Goal: Book appointment/travel/reservation

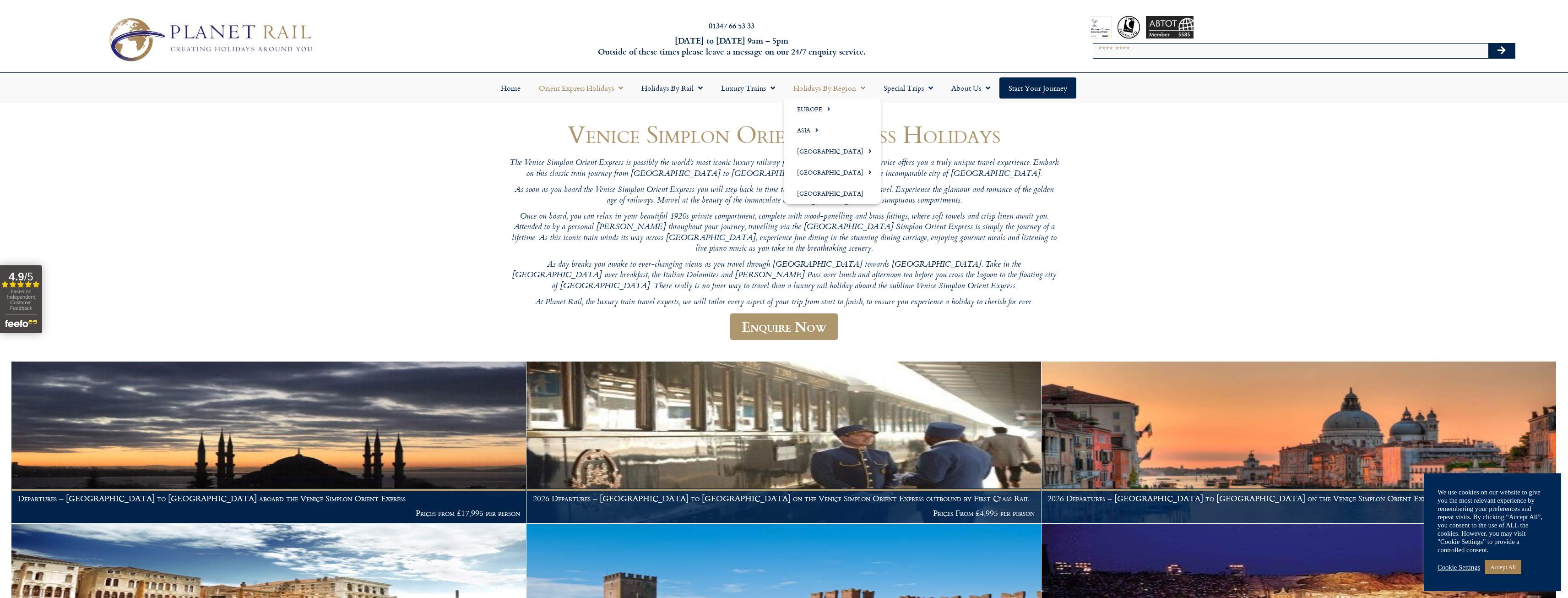
click at [864, 86] on span "Menu" at bounding box center [860, 88] width 9 height 16
click at [815, 129] on span "Menu" at bounding box center [814, 130] width 8 height 15
click at [855, 84] on link "Holidays by Region" at bounding box center [829, 88] width 90 height 21
click at [847, 92] on link "Holidays by Region" at bounding box center [829, 88] width 90 height 21
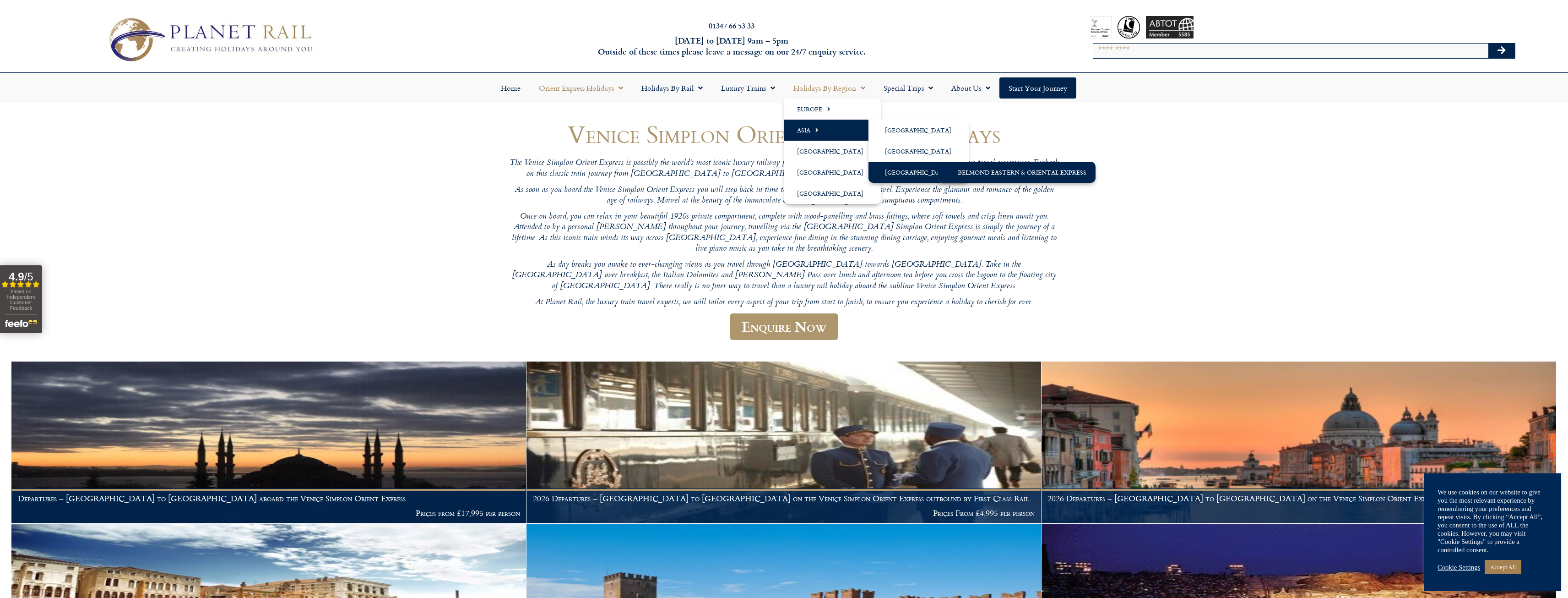
click at [970, 172] on link "Belmond Eastern & Oriental Express" at bounding box center [1016, 172] width 158 height 21
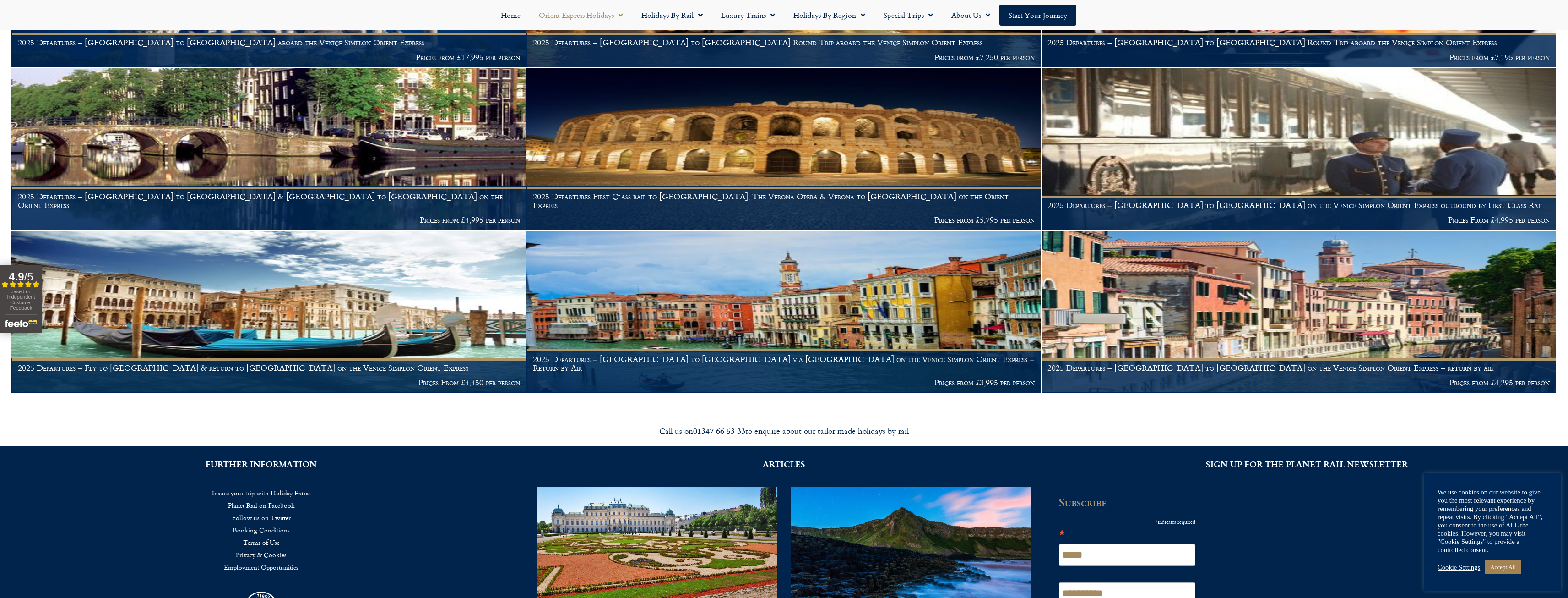
scroll to position [1283, 0]
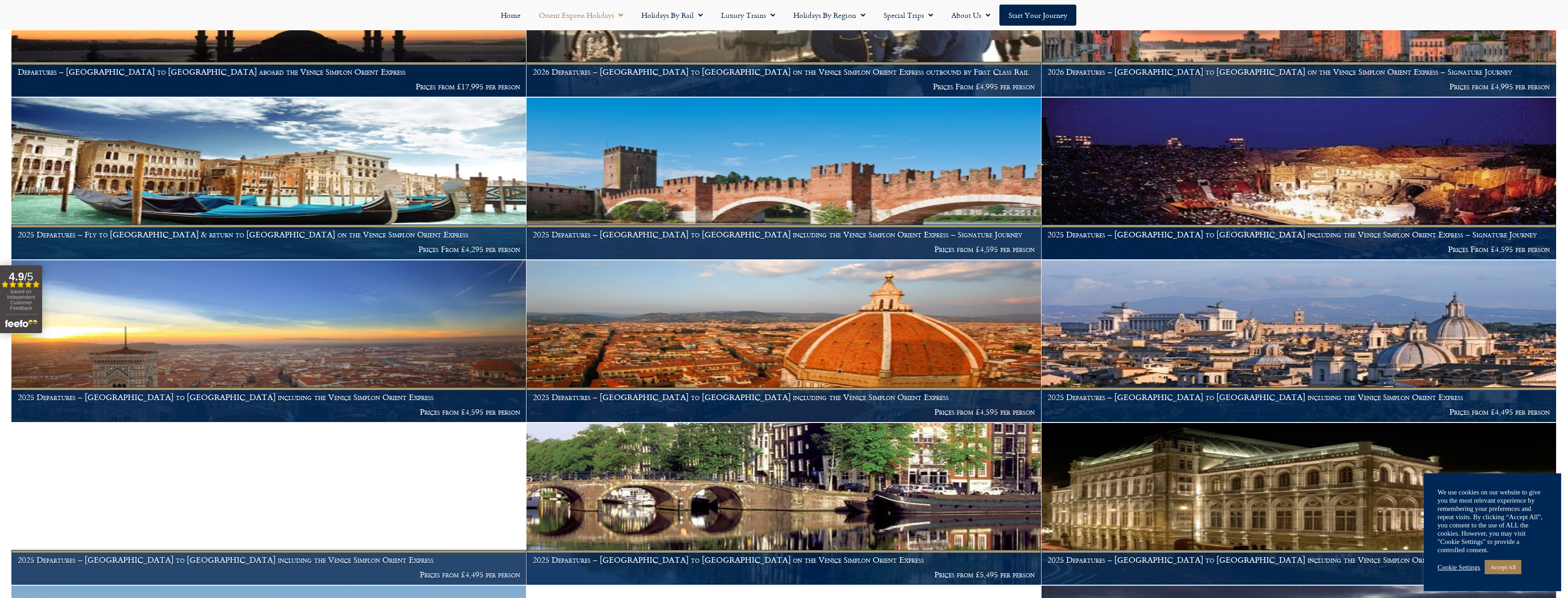
scroll to position [116, 0]
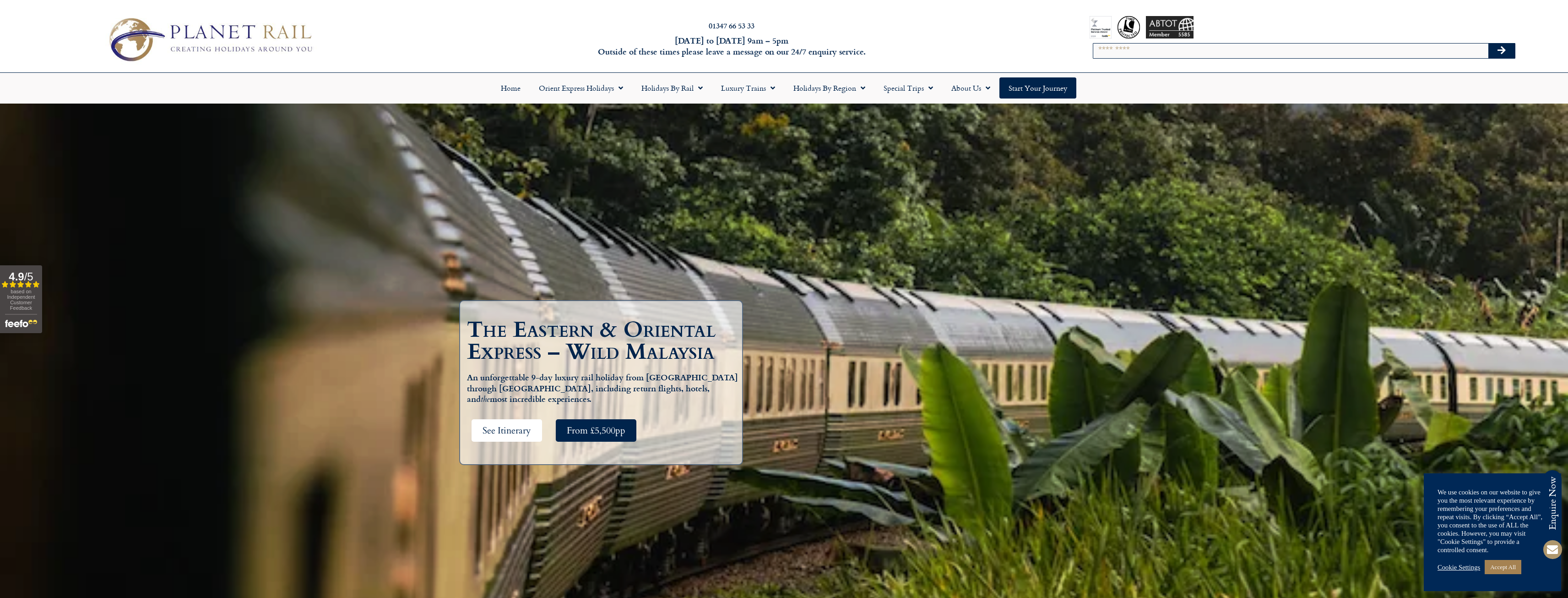
click at [532, 433] on link "See Itinerary" at bounding box center [507, 431] width 70 height 23
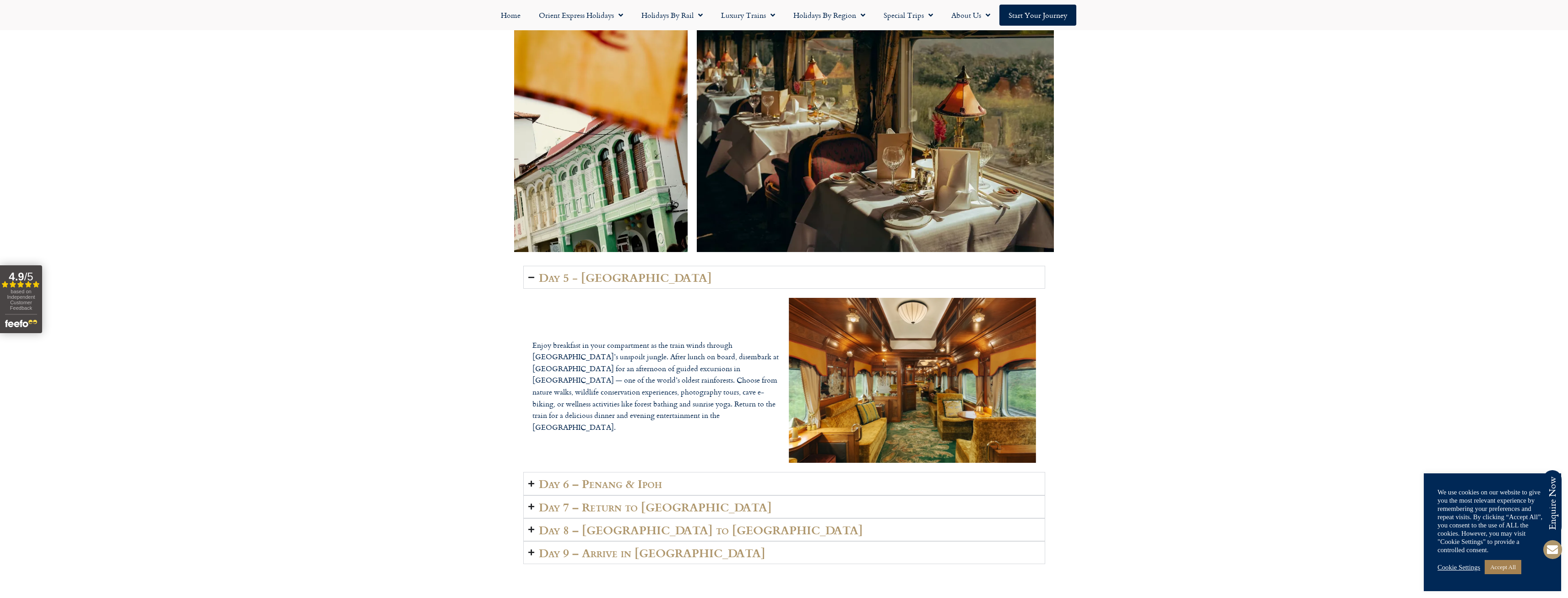
scroll to position [2186, 0]
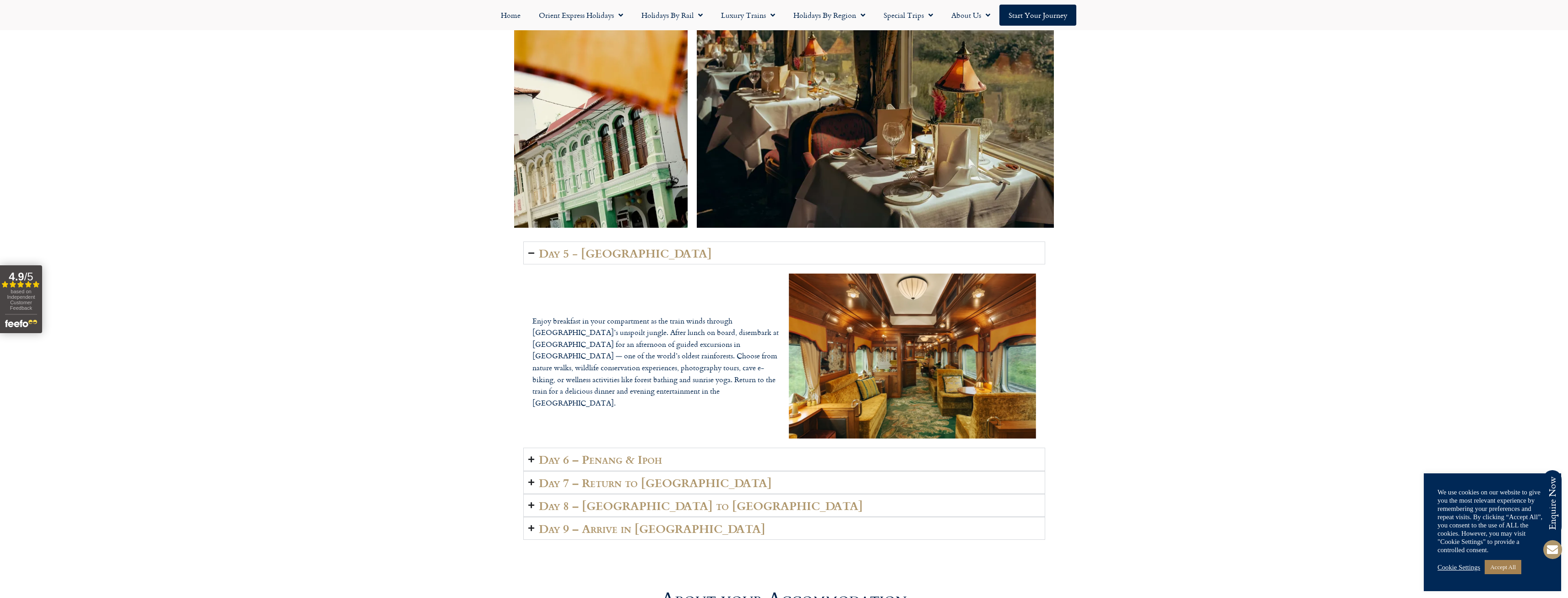
click at [533, 456] on icon "Accordion. Open links with Enter or Space, close with Escape, and navigate with…" at bounding box center [531, 459] width 6 height 7
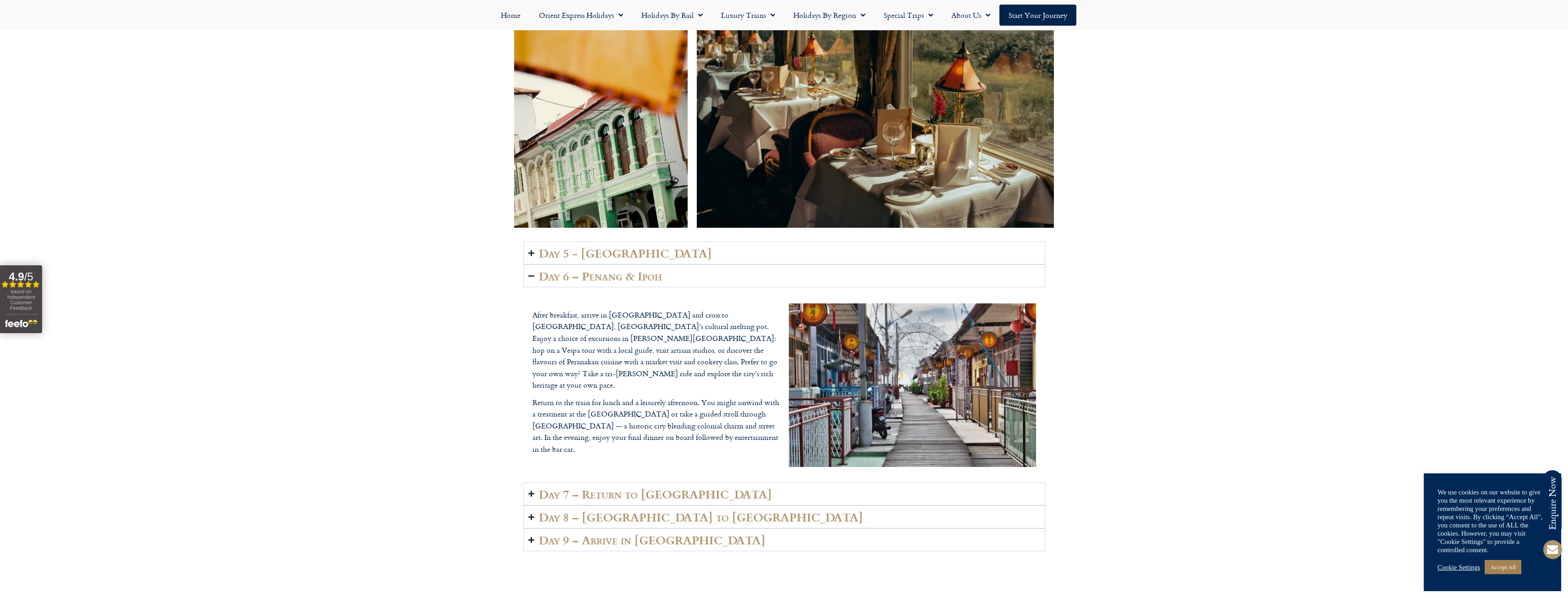
click at [529, 490] on icon "Accordion. Open links with Enter or Space, close with Escape, and navigate with…" at bounding box center [531, 493] width 6 height 7
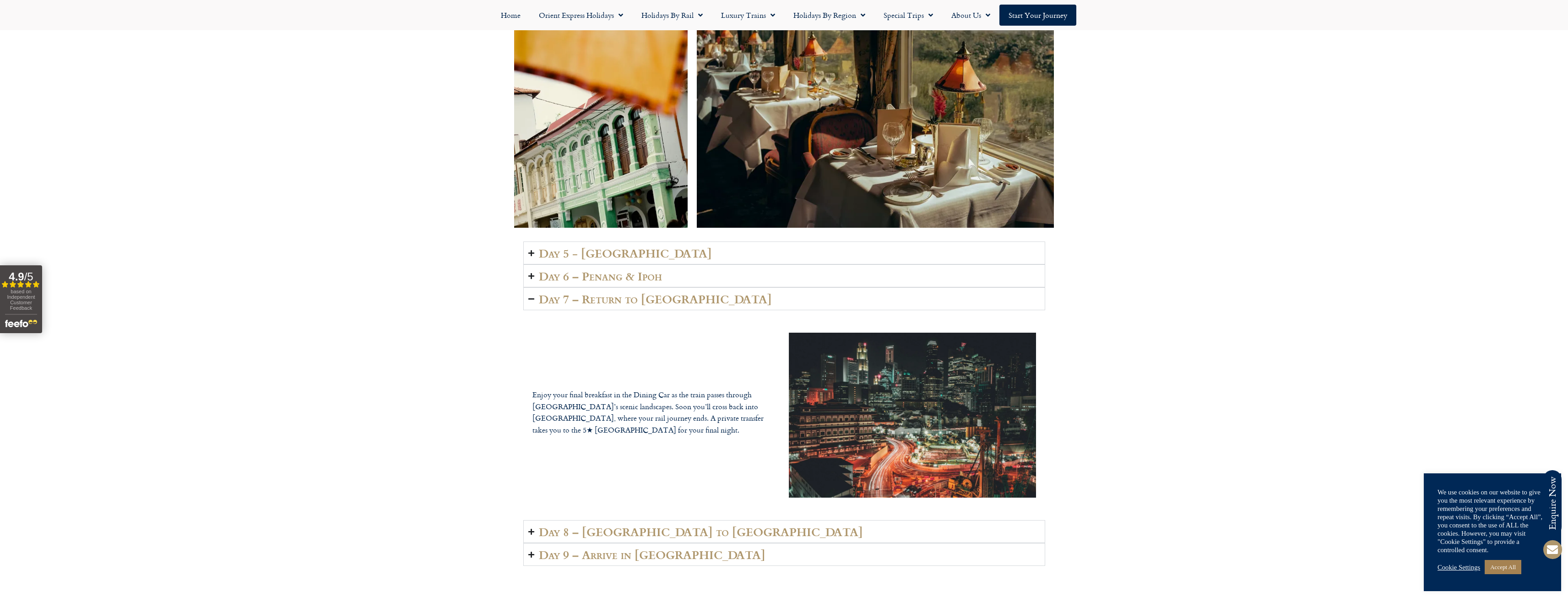
click at [535, 520] on summary "Day 8 – [GEOGRAPHIC_DATA] to [GEOGRAPHIC_DATA]" at bounding box center [784, 531] width 522 height 23
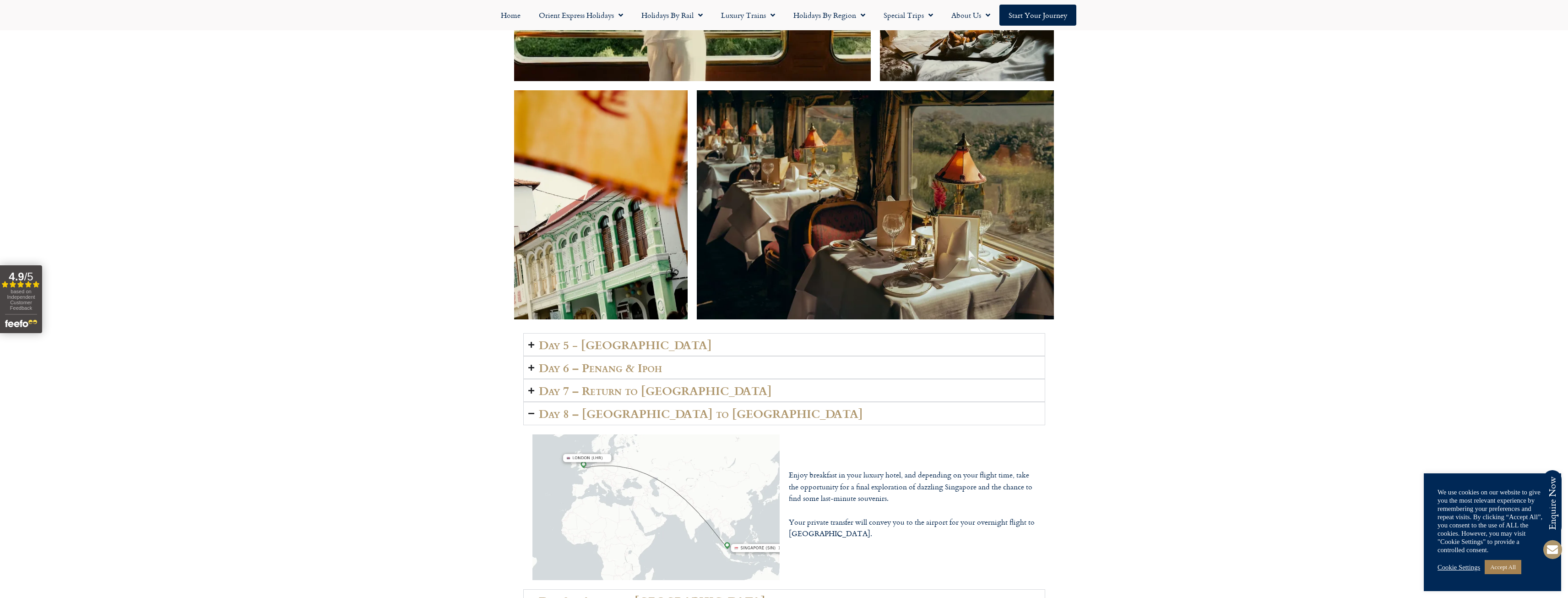
scroll to position [1911, 0]
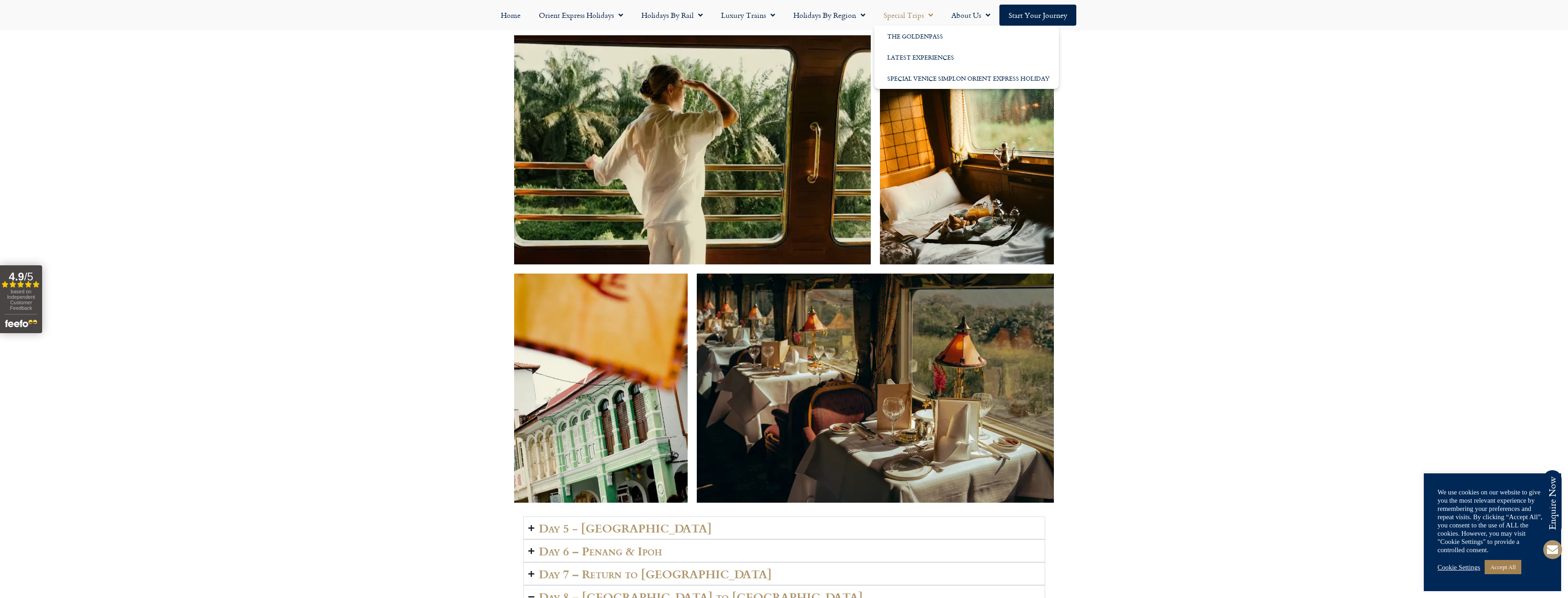
click at [924, 14] on span "Menu" at bounding box center [928, 15] width 9 height 16
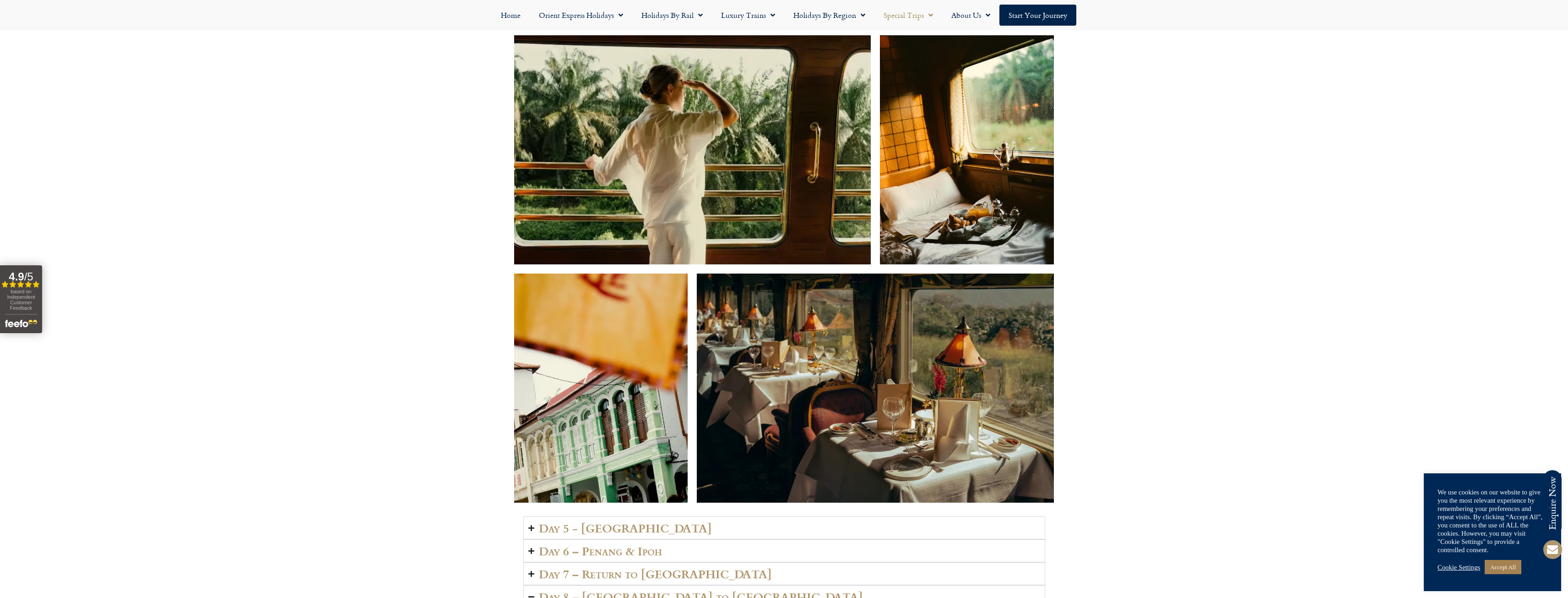
click at [929, 11] on span "Menu" at bounding box center [928, 15] width 9 height 16
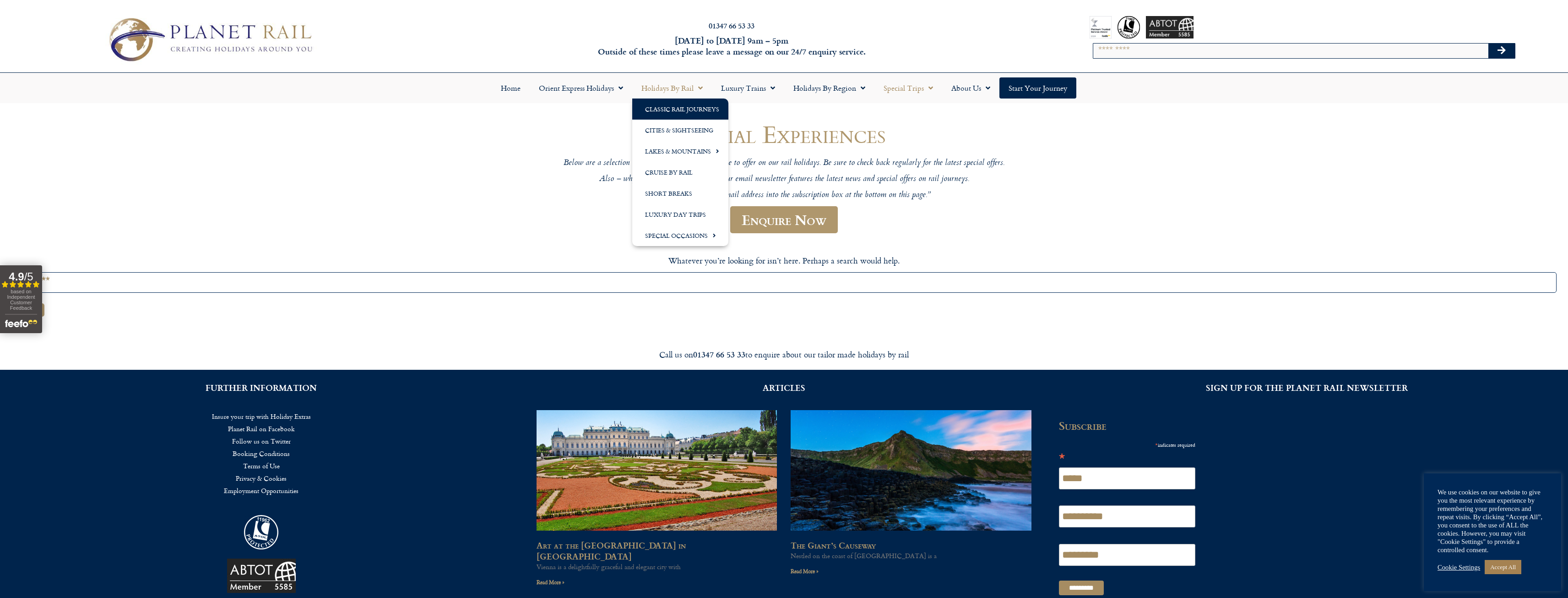
click at [699, 102] on link "Classic Rail Journeys" at bounding box center [680, 109] width 96 height 21
